Goal: Information Seeking & Learning: Learn about a topic

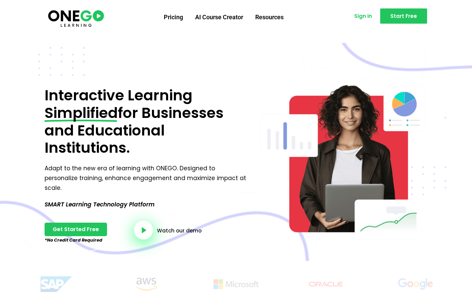
click at [370, 14] on span "Sign in" at bounding box center [363, 16] width 18 height 5
click at [175, 18] on link "Pricing" at bounding box center [173, 17] width 31 height 18
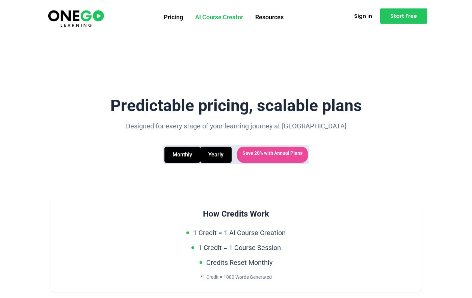
click at [230, 16] on link "AI Course Creator" at bounding box center [219, 17] width 60 height 18
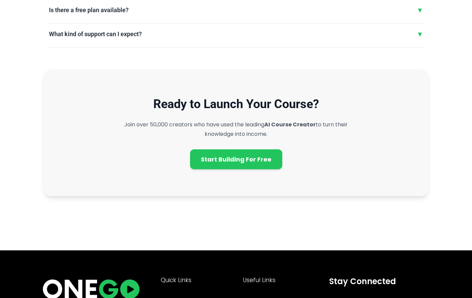
scroll to position [1754, 0]
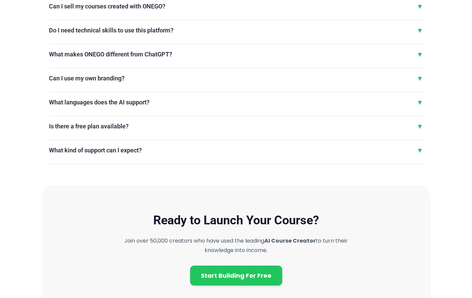
click at [232, 97] on div "What languages does the AI support? ▼" at bounding box center [236, 102] width 374 height 10
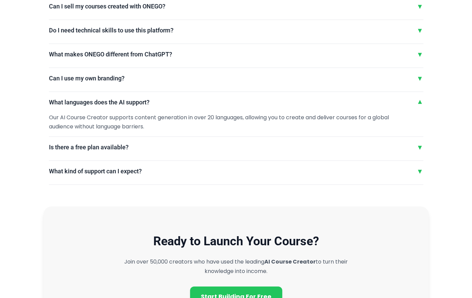
click at [232, 97] on div "What languages does the AI support? ▼" at bounding box center [236, 102] width 374 height 10
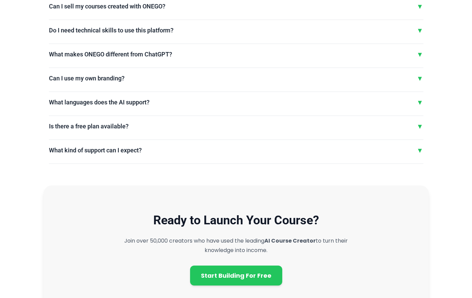
click at [233, 121] on div "Is there a free plan available? ▼ Yes, you can get started with our AI Course C…" at bounding box center [236, 130] width 374 height 19
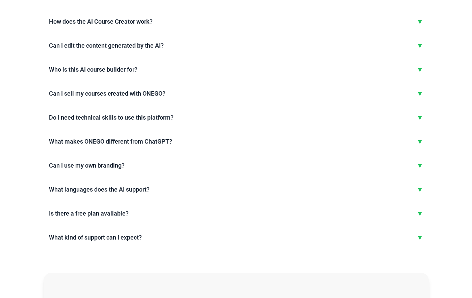
scroll to position [1999, 0]
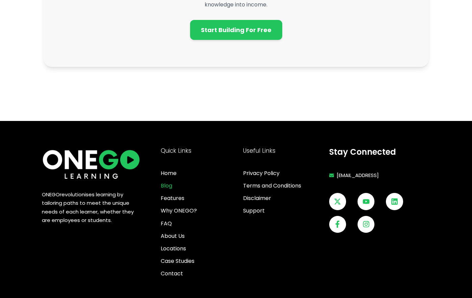
click at [169, 181] on span "Blog" at bounding box center [166, 185] width 11 height 9
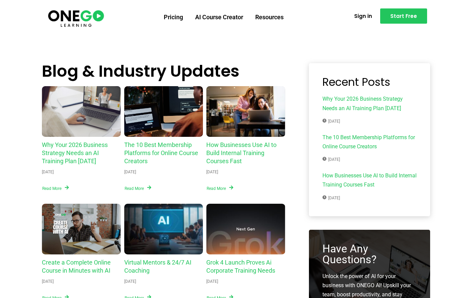
click at [124, 115] on div "The 10 Best Membership Platforms for Online Course Creators" at bounding box center [163, 111] width 79 height 51
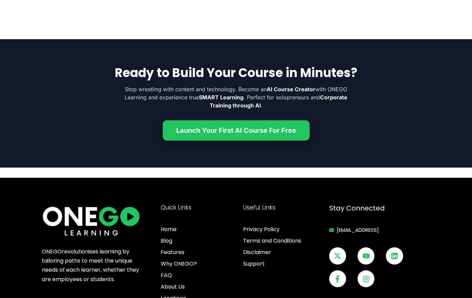
scroll to position [3137, 0]
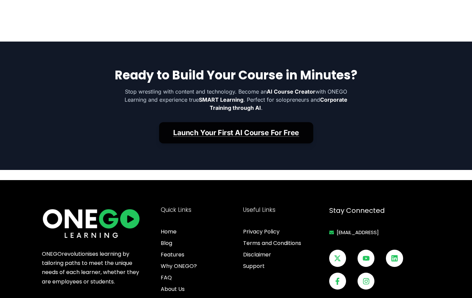
click at [224, 132] on link "Launch Your First AI Course For Free" at bounding box center [236, 132] width 154 height 21
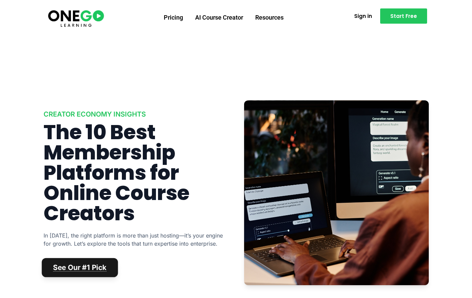
click at [84, 266] on link "See Our #1 Pick" at bounding box center [80, 267] width 76 height 19
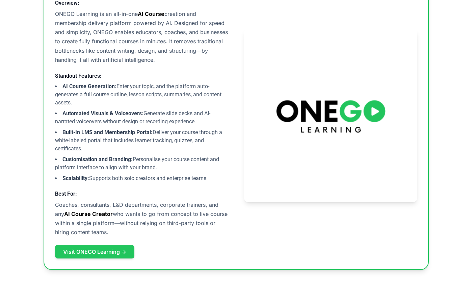
scroll to position [466, 0]
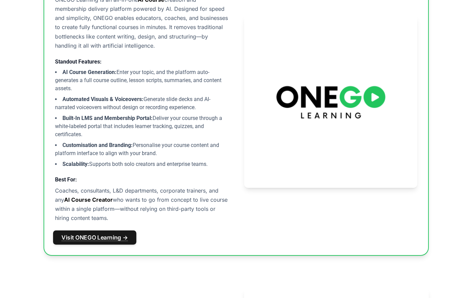
click at [104, 237] on link "Visit ONEGO Learning →" at bounding box center [94, 237] width 83 height 14
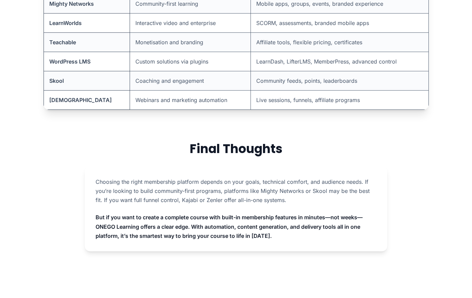
scroll to position [3247, 0]
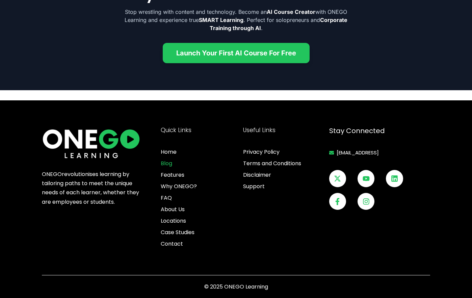
click at [168, 161] on span "Blog" at bounding box center [166, 163] width 11 height 8
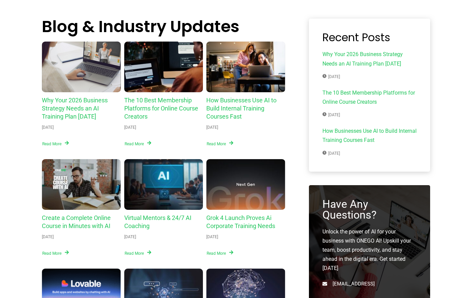
click at [91, 74] on div "Why Your 2026 Business Strategy Needs an AI Training Plan Today" at bounding box center [81, 67] width 79 height 51
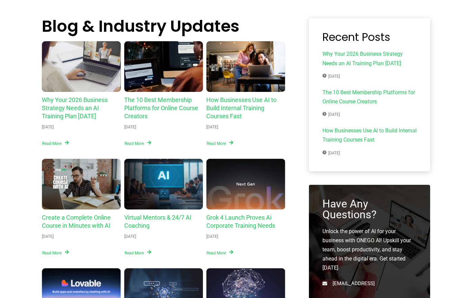
scroll to position [47, 0]
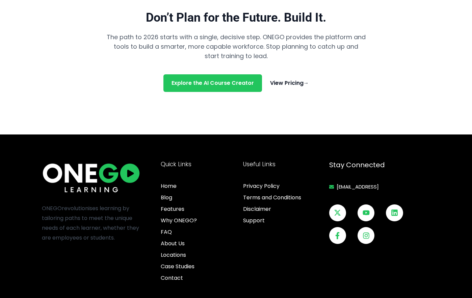
scroll to position [1367, 0]
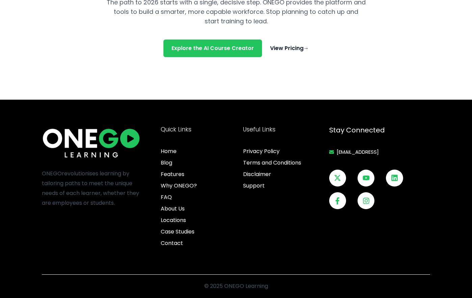
drag, startPoint x: 62, startPoint y: 188, endPoint x: 69, endPoint y: 188, distance: 6.8
click at [63, 187] on p "ONEGO revolutionises learning by tailoring paths to meet the unique needs of ea…" at bounding box center [91, 188] width 99 height 39
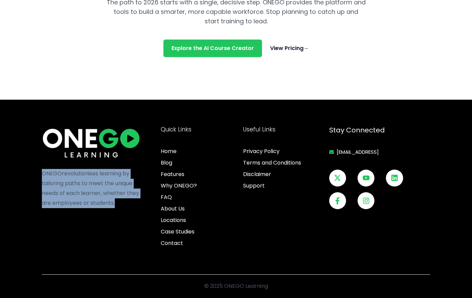
drag, startPoint x: 78, startPoint y: 188, endPoint x: 28, endPoint y: 173, distance: 52.0
click at [26, 173] on section "ONEGO revolutionises learning by tailoring paths to meet the unique needs of ea…" at bounding box center [236, 199] width 472 height 198
click at [28, 173] on section "ONEGO revolutionises learning by tailoring paths to meet the unique needs of ea…" at bounding box center [236, 199] width 472 height 198
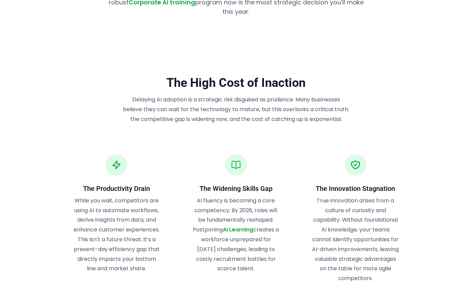
scroll to position [0, 0]
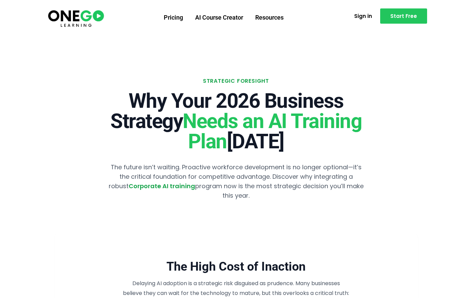
click at [89, 18] on img at bounding box center [76, 17] width 58 height 19
